Goal: Task Accomplishment & Management: Manage account settings

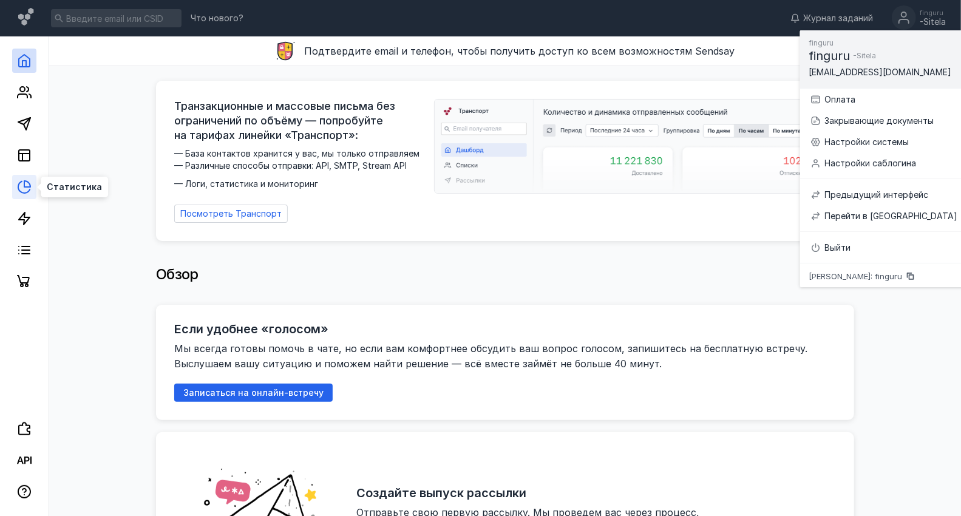
click at [17, 182] on icon at bounding box center [24, 187] width 15 height 15
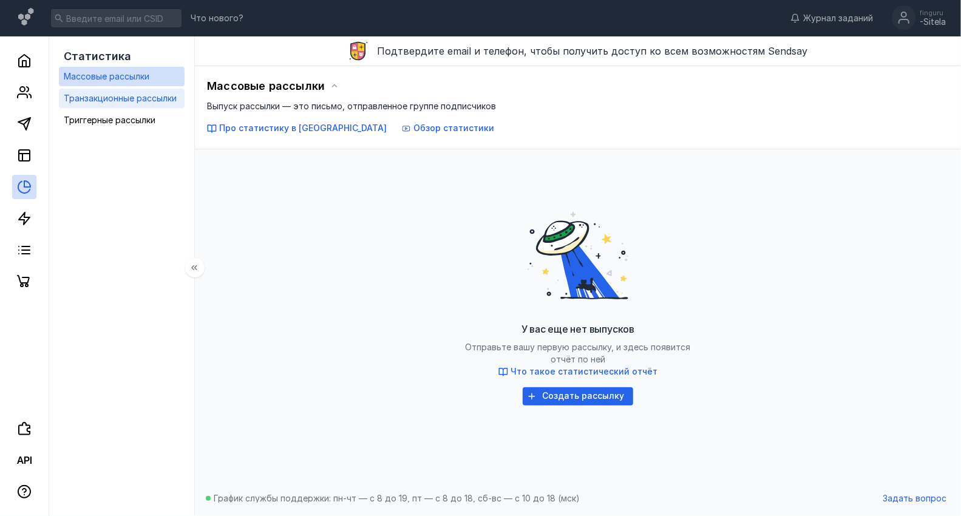
click at [123, 95] on span "Транзакционные рассылки" at bounding box center [120, 98] width 113 height 10
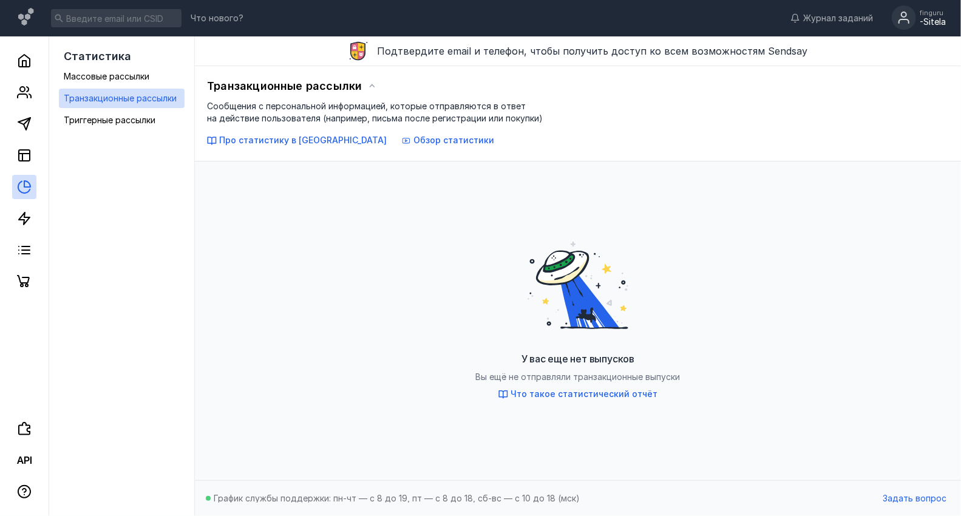
click at [923, 16] on div "finguru" at bounding box center [932, 12] width 26 height 7
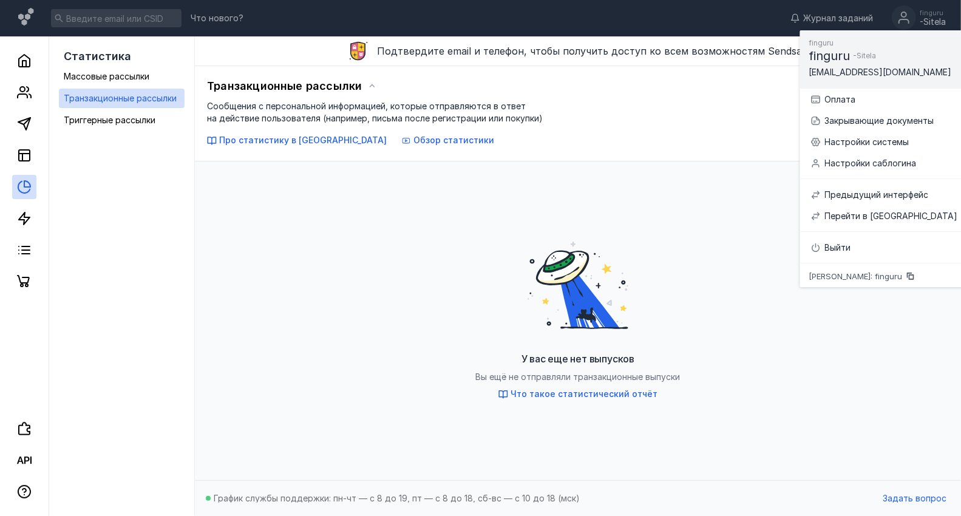
click at [850, 275] on span "[PERSON_NAME]: finguru" at bounding box center [855, 276] width 93 height 8
click at [831, 243] on div "Выйти" at bounding box center [891, 248] width 133 height 12
